Goal: Task Accomplishment & Management: Manage account settings

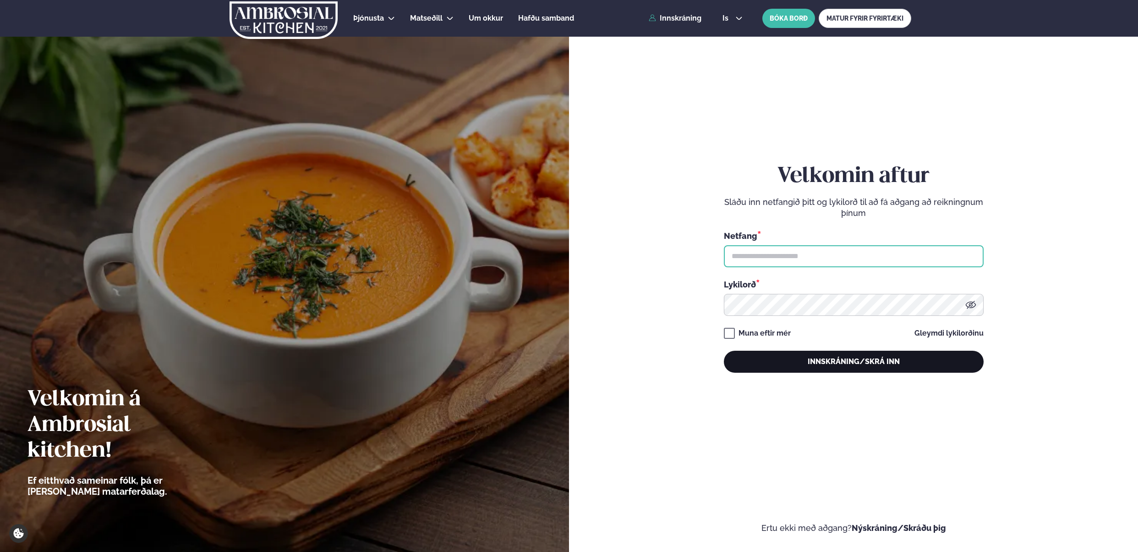
type input "**********"
click at [843, 367] on button "Innskráning/Skrá inn" at bounding box center [854, 361] width 260 height 22
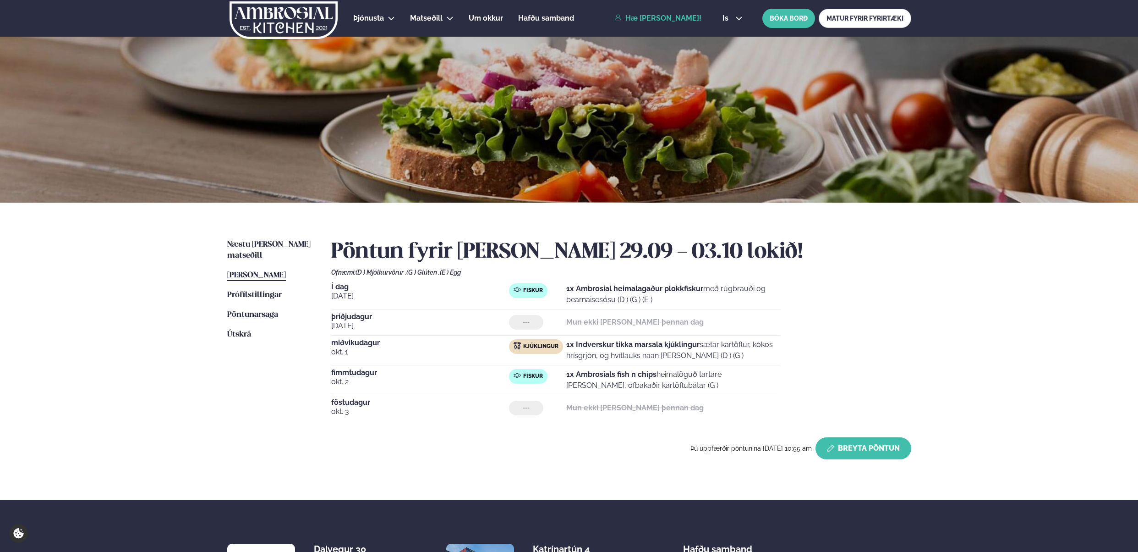
click at [864, 447] on button "Breyta Pöntun" at bounding box center [864, 448] width 96 height 22
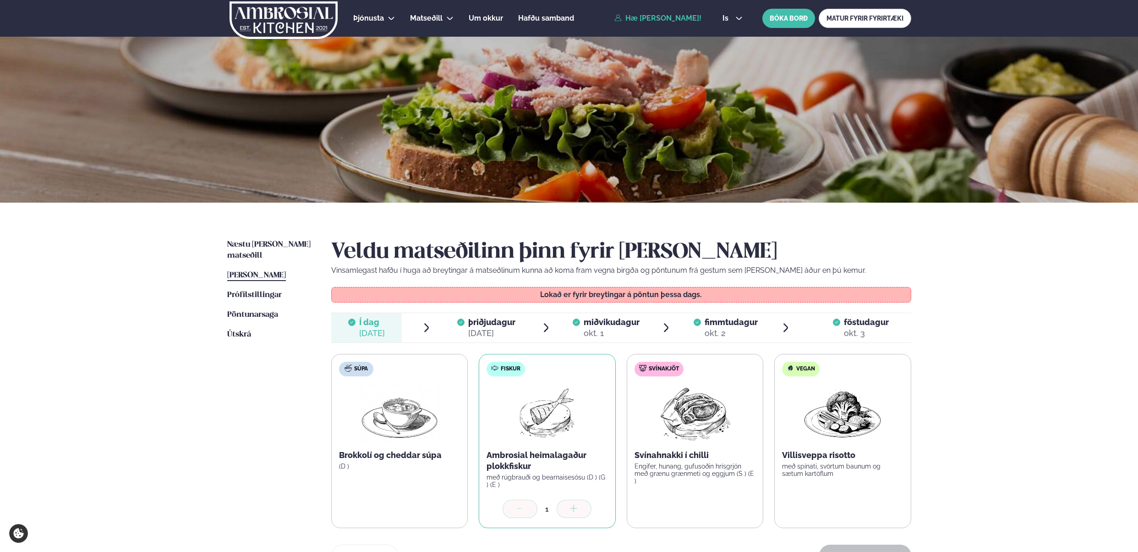
click at [615, 323] on span "miðvikudagur" at bounding box center [612, 322] width 56 height 10
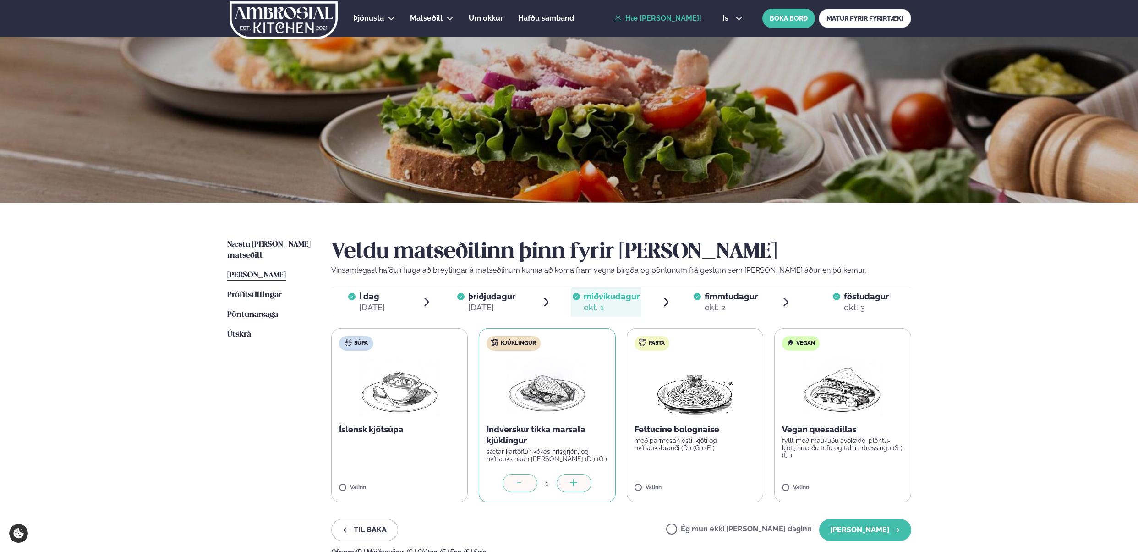
click at [702, 527] on label "Ég mun ekki [PERSON_NAME] daginn" at bounding box center [739, 530] width 146 height 10
click at [872, 530] on button "[PERSON_NAME]" at bounding box center [865, 530] width 92 height 22
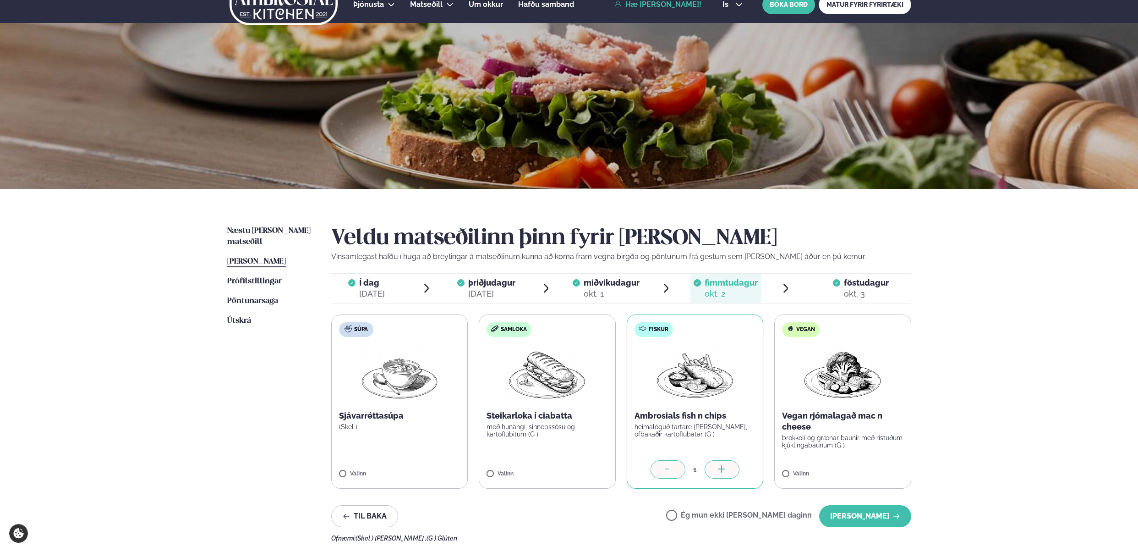
scroll to position [71, 0]
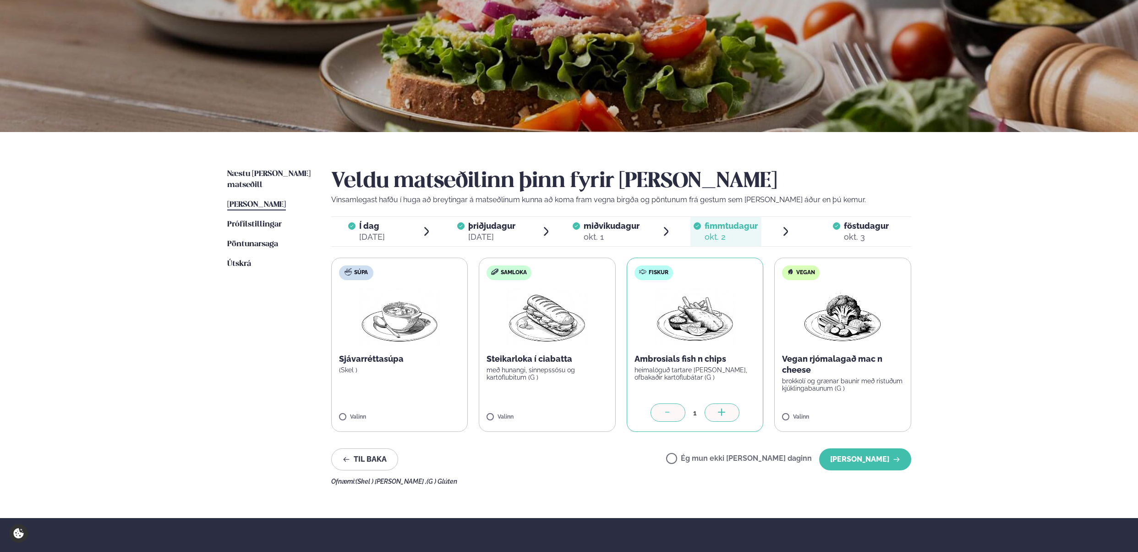
click at [856, 235] on div "okt. 3" at bounding box center [866, 236] width 45 height 11
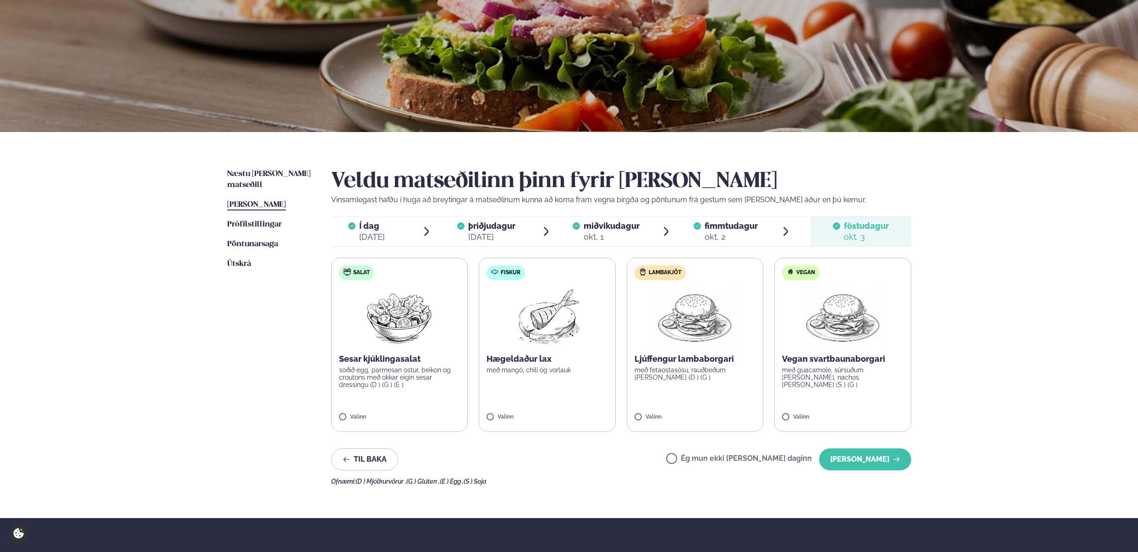
click at [388, 235] on span "Í dag Í d. [DATE]" at bounding box center [366, 231] width 71 height 29
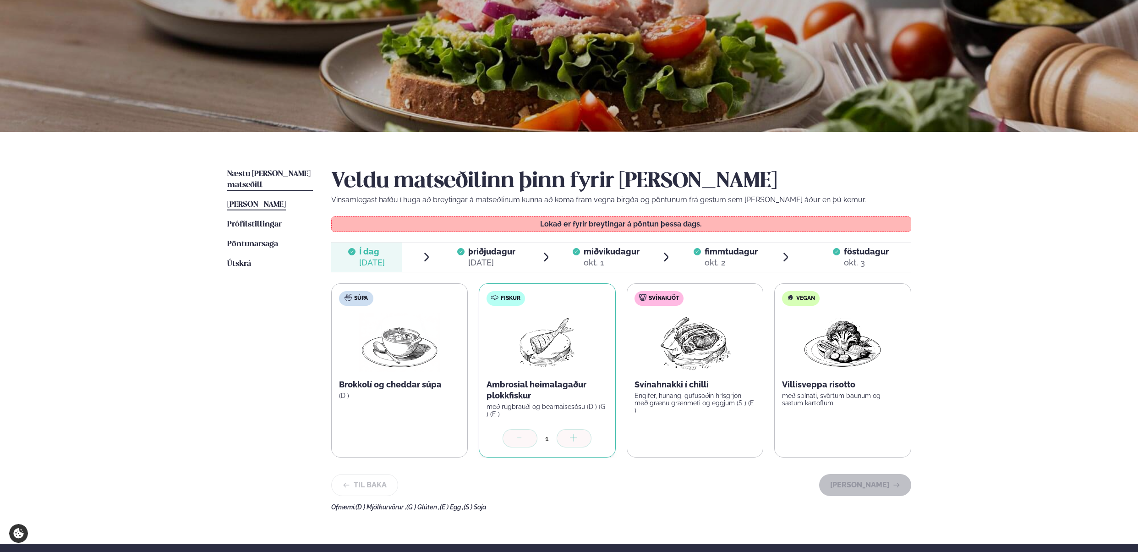
click at [270, 171] on span "Næstu [PERSON_NAME] matseðill" at bounding box center [268, 179] width 83 height 19
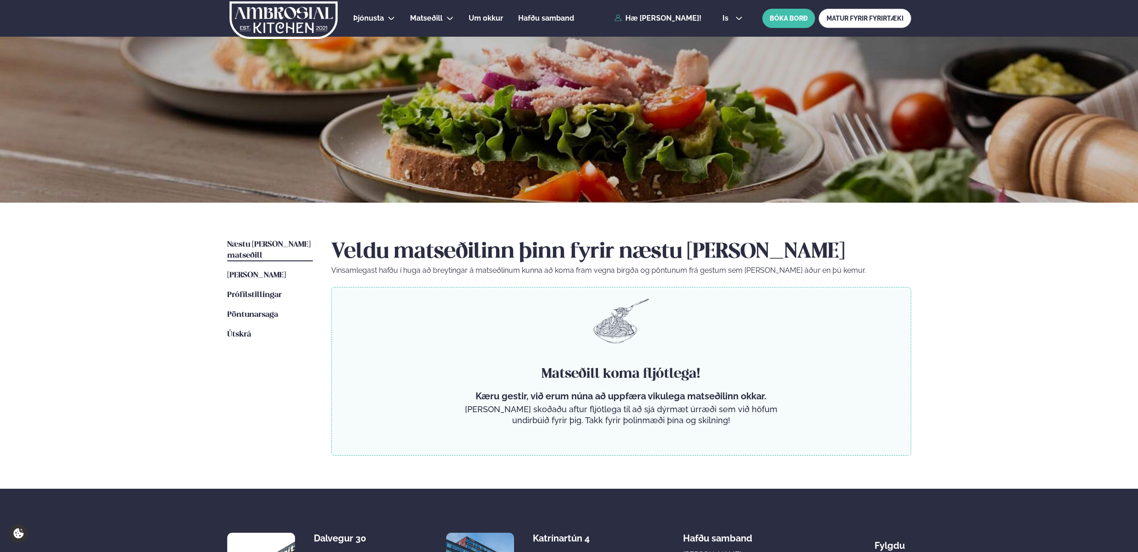
scroll to position [122, 0]
